Goal: Navigation & Orientation: Find specific page/section

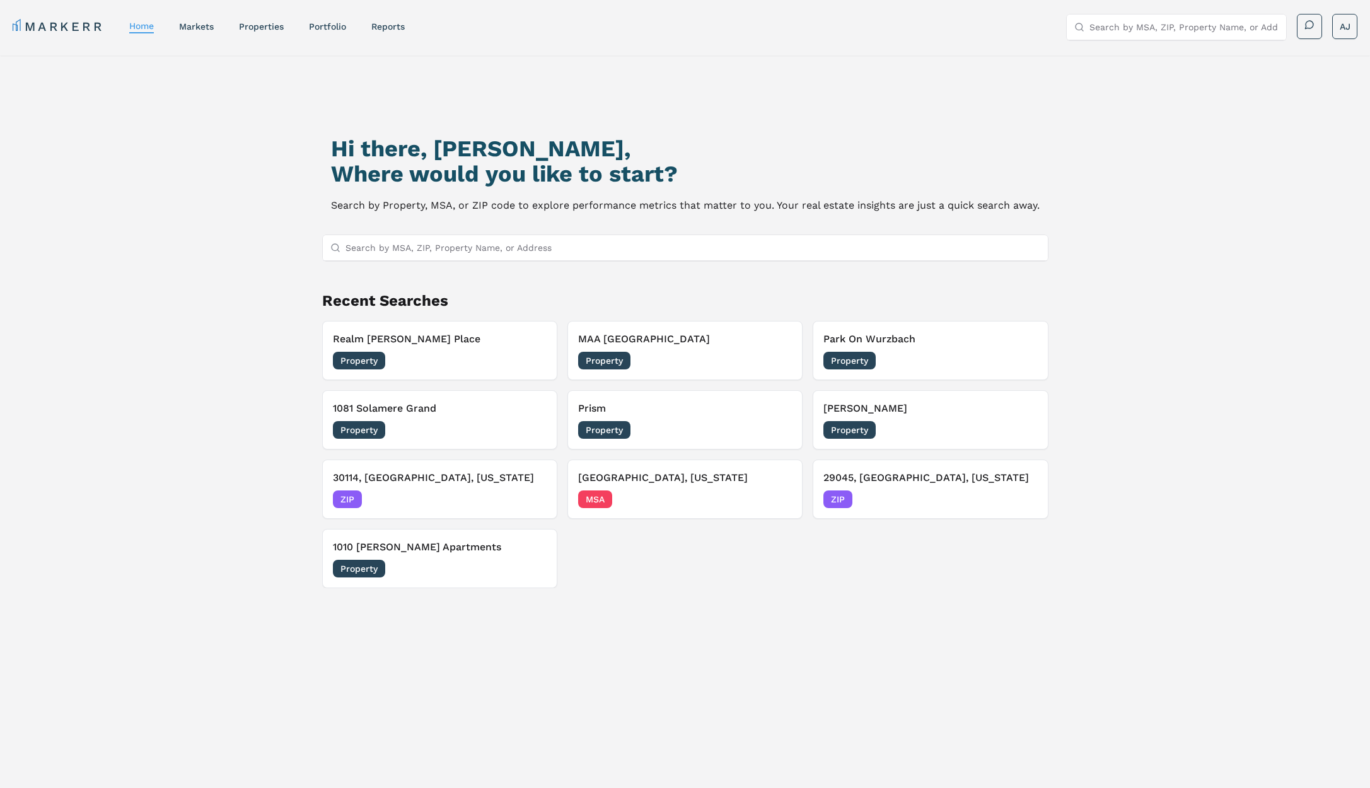
click at [325, 25] on link "Portfolio" at bounding box center [327, 26] width 37 height 10
